Goal: Task Accomplishment & Management: Manage account settings

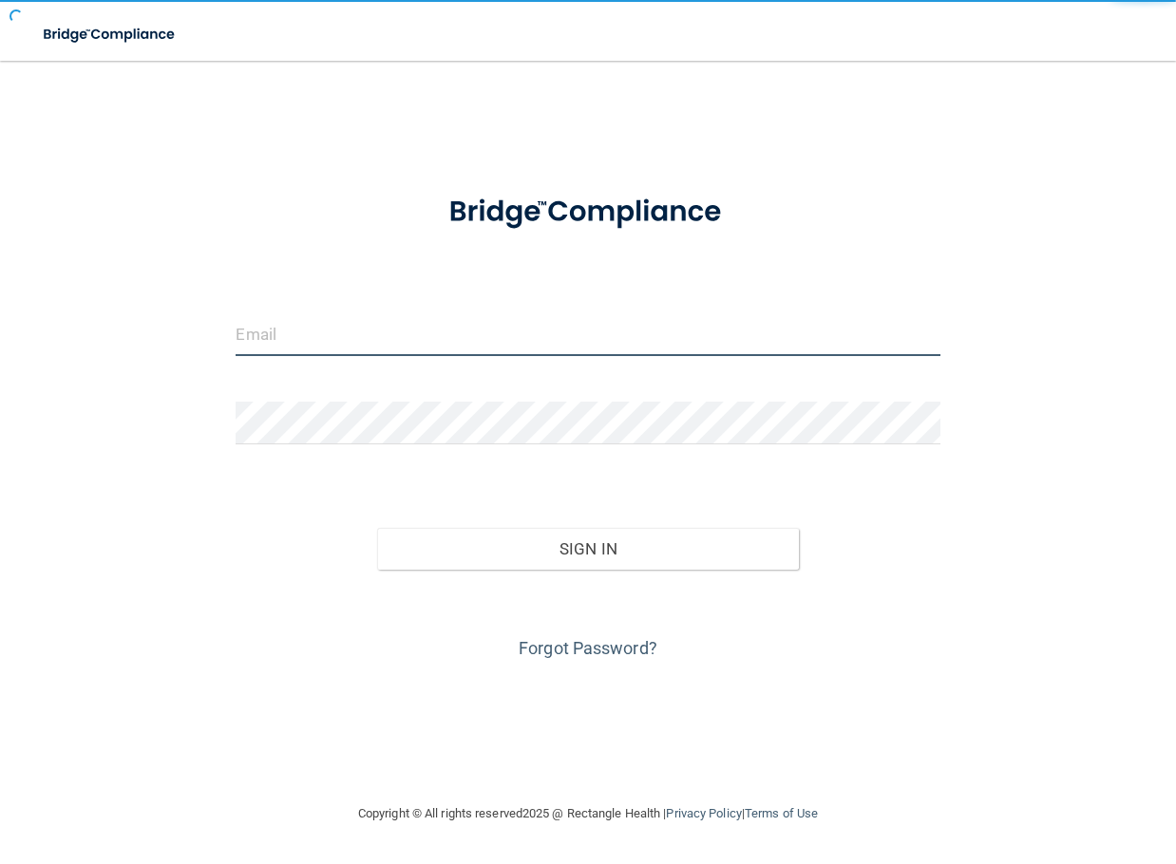
type input "[EMAIL_ADDRESS][DOMAIN_NAME]"
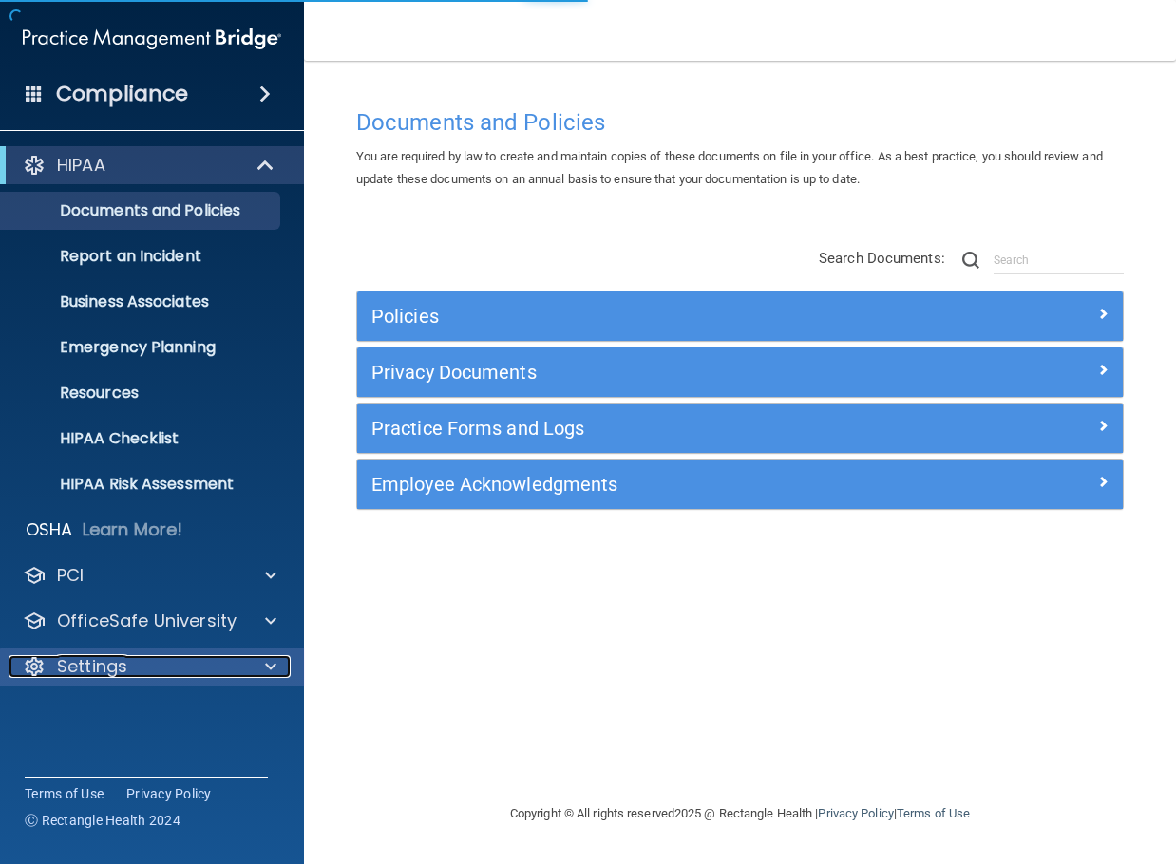
click at [134, 666] on div "Settings" at bounding box center [127, 666] width 236 height 23
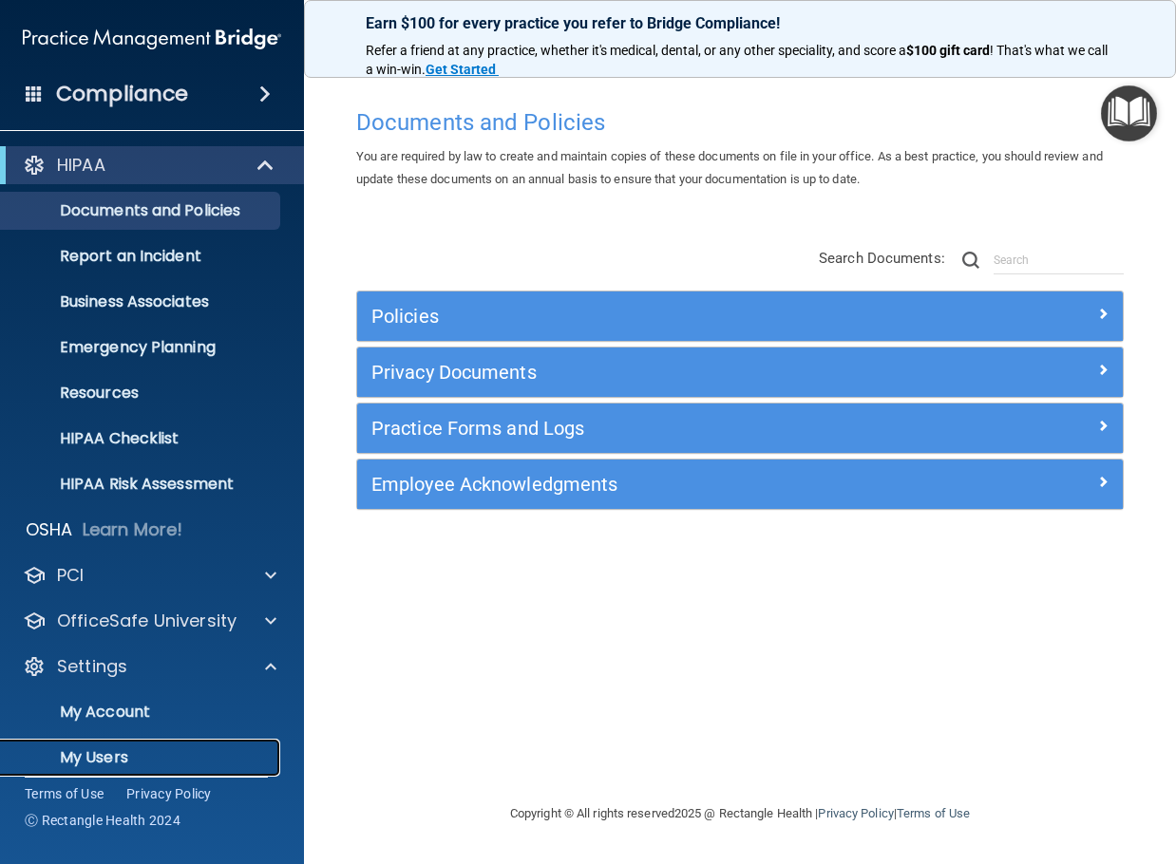
click at [159, 759] on p "My Users" at bounding box center [141, 757] width 259 height 19
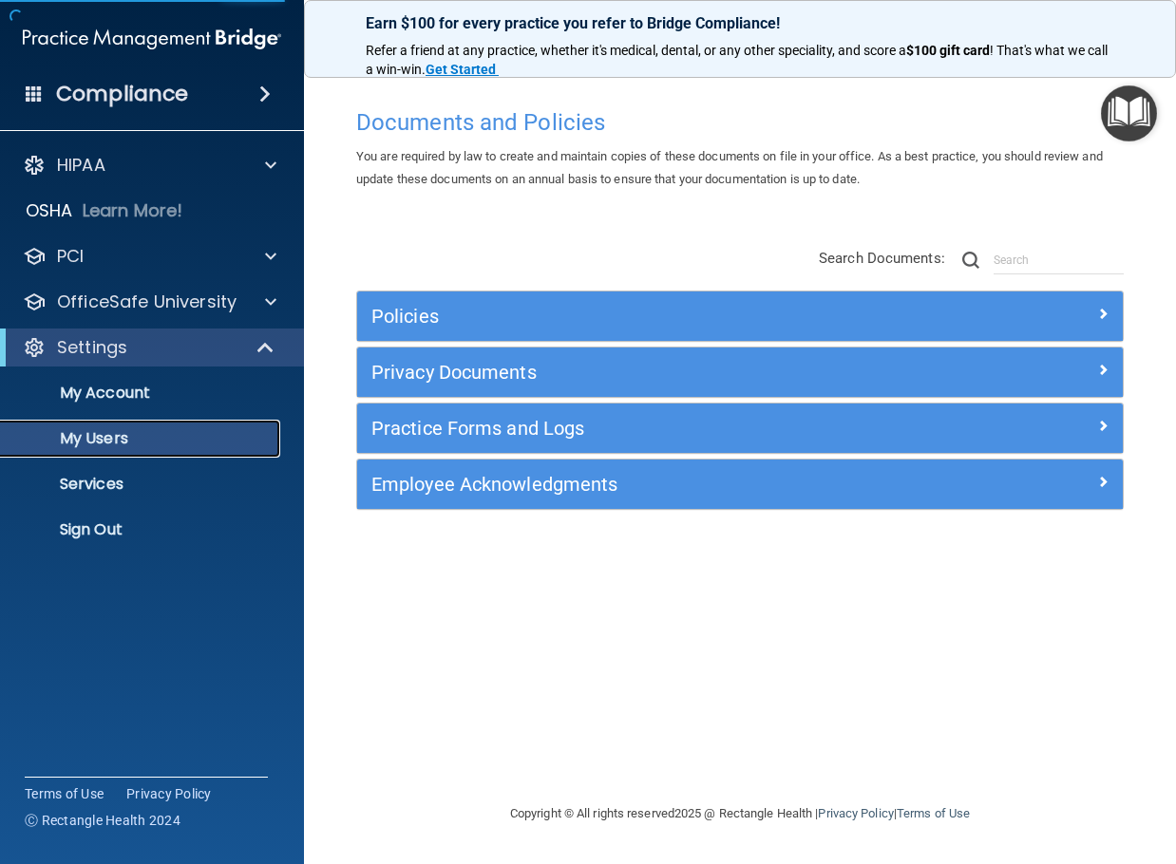
select select "20"
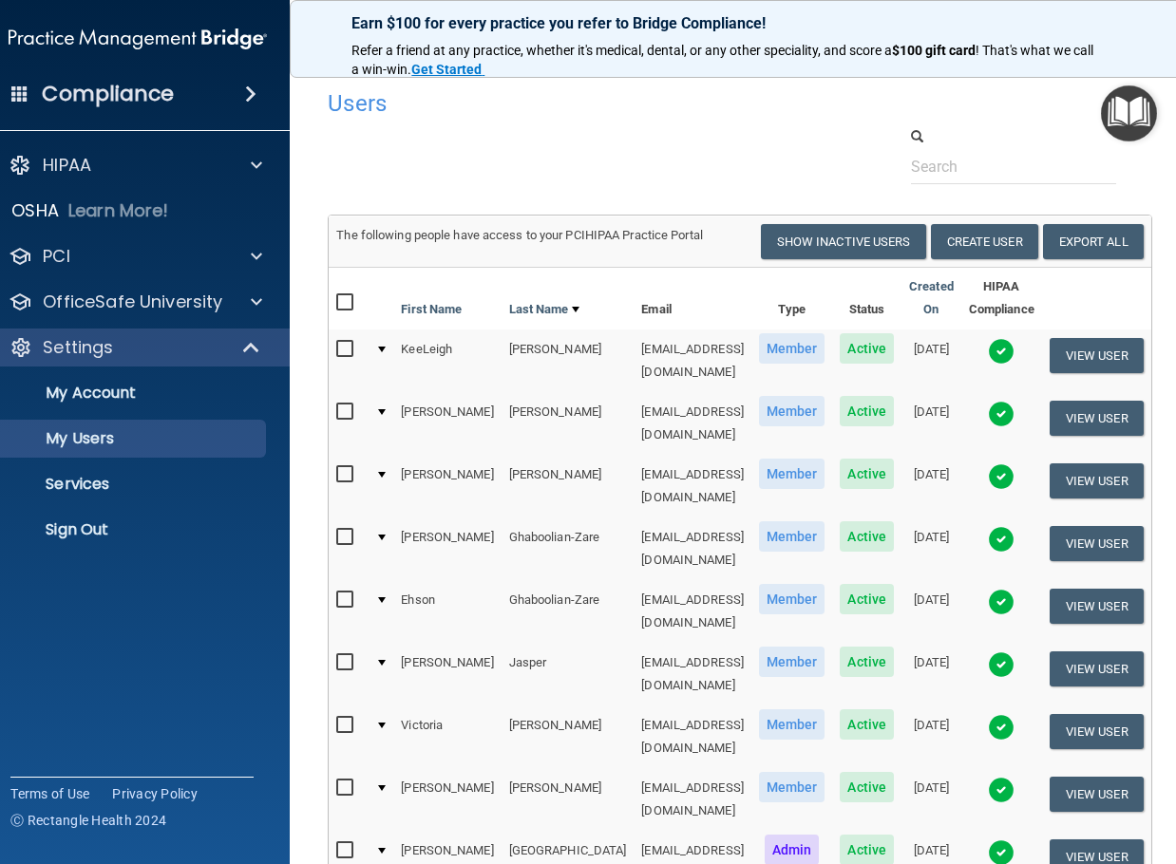
click at [378, 350] on div at bounding box center [382, 350] width 8 height 6
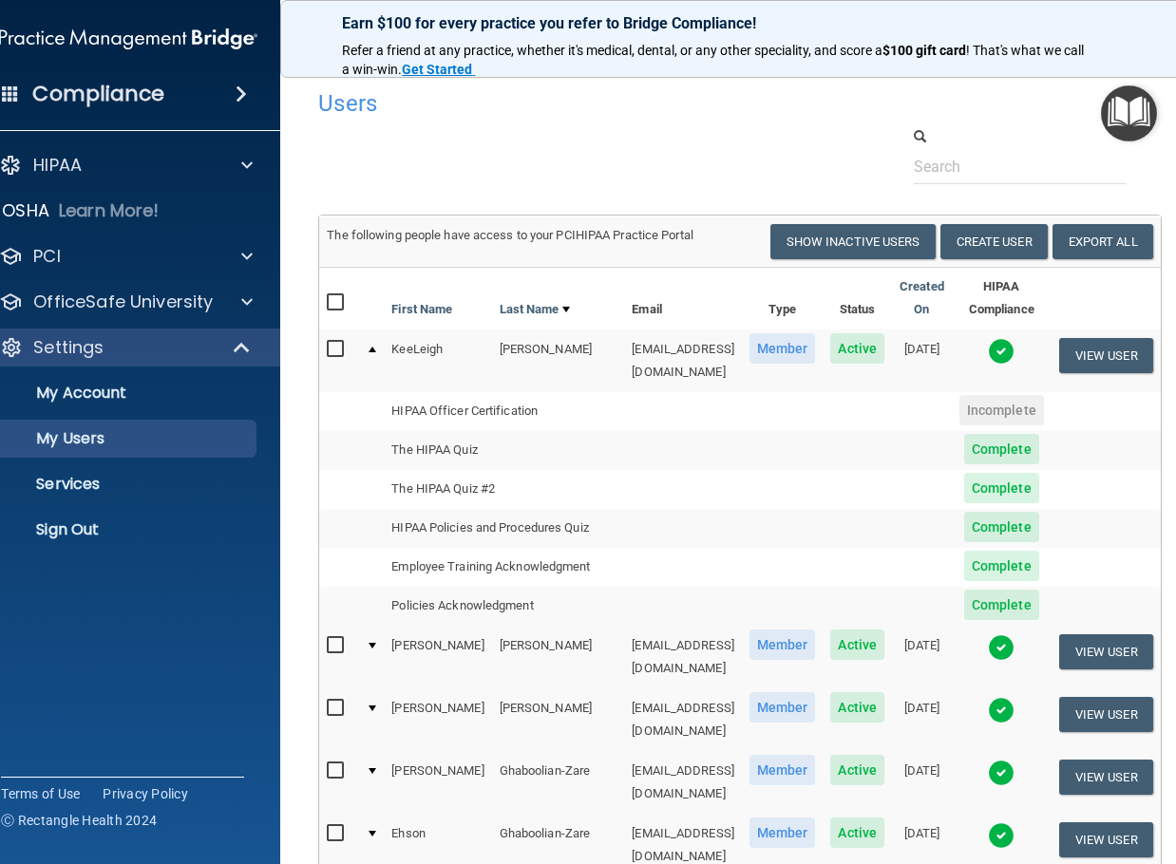
click at [1003, 355] on img at bounding box center [1001, 351] width 27 height 27
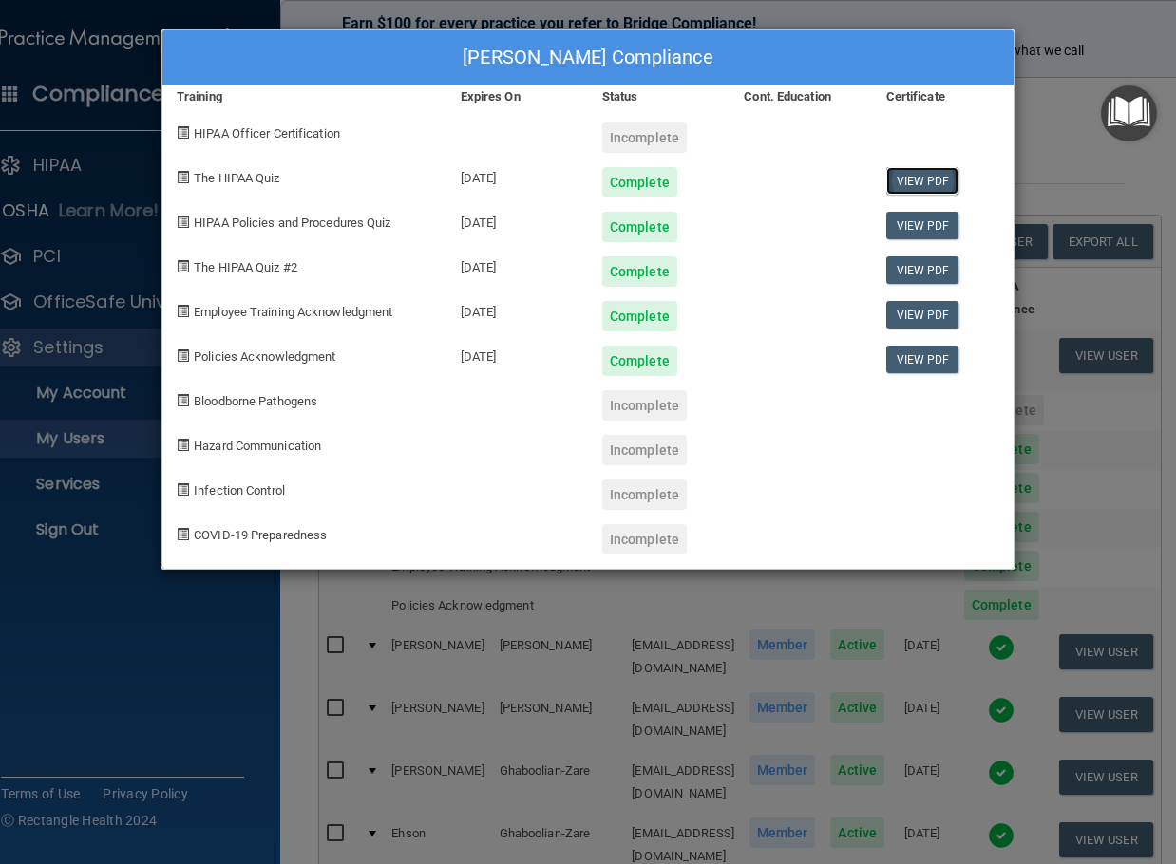
click at [908, 183] on link "View PDF" at bounding box center [922, 181] width 73 height 28
click at [915, 226] on link "View PDF" at bounding box center [922, 226] width 73 height 28
click at [912, 264] on link "View PDF" at bounding box center [922, 270] width 73 height 28
click at [911, 317] on link "View PDF" at bounding box center [922, 315] width 73 height 28
click at [934, 357] on link "View PDF" at bounding box center [922, 360] width 73 height 28
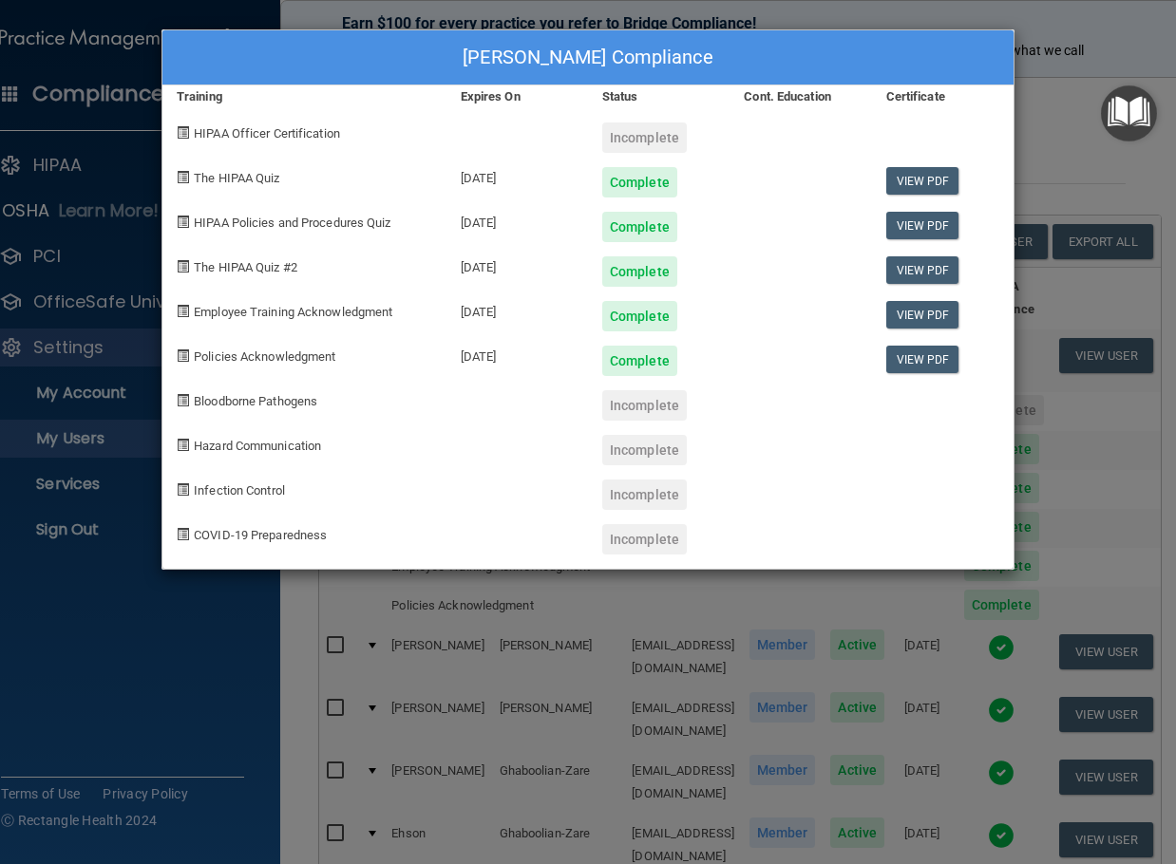
click at [1063, 156] on div "[PERSON_NAME] Compliance Training Expires On Status Cont. Education Certificate…" at bounding box center [588, 432] width 1176 height 864
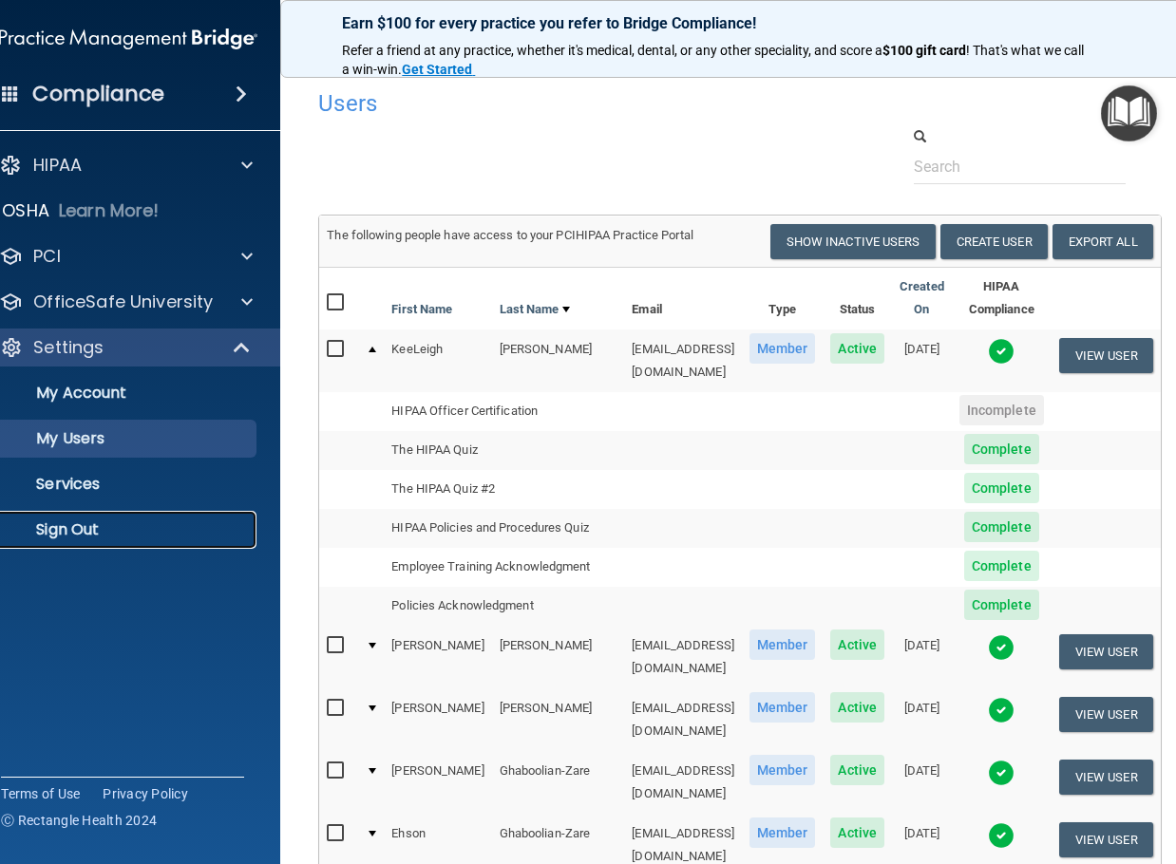
click at [69, 532] on p "Sign Out" at bounding box center [118, 530] width 259 height 19
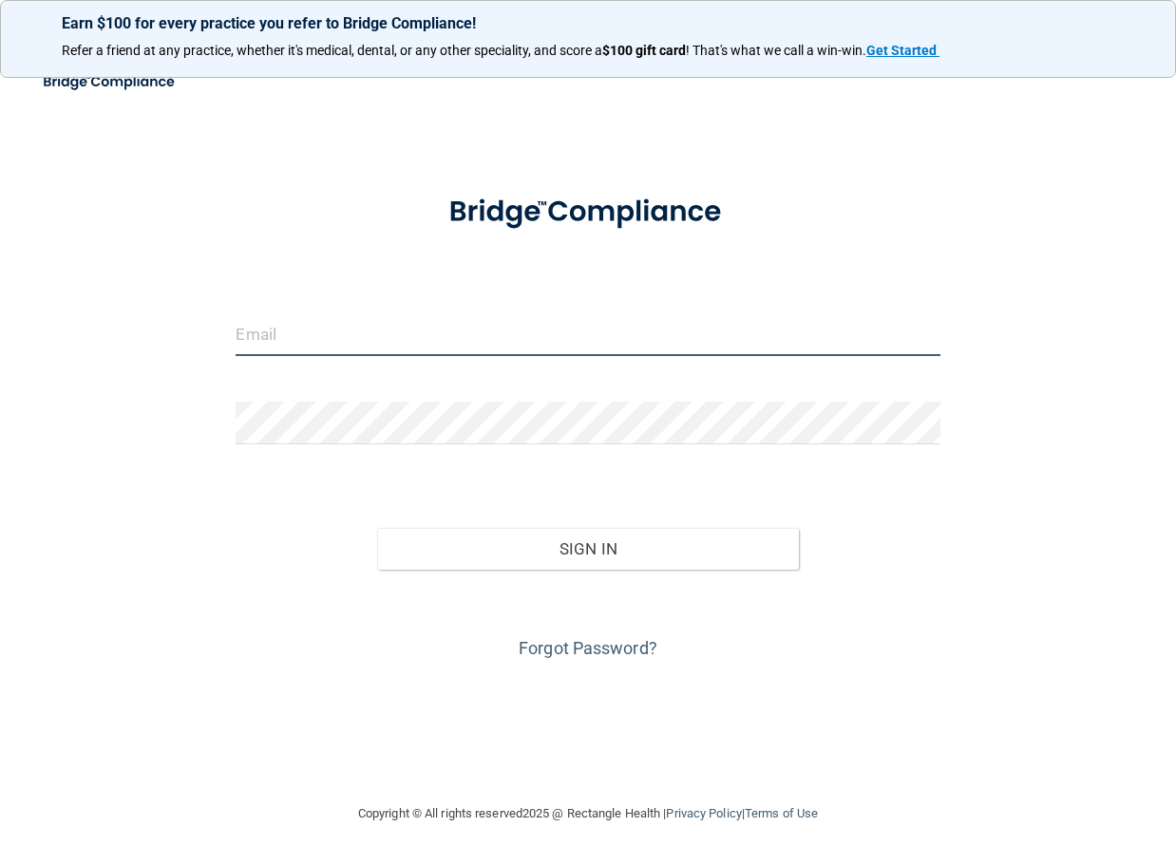
type input "[EMAIL_ADDRESS][DOMAIN_NAME]"
